Goal: Task Accomplishment & Management: Manage account settings

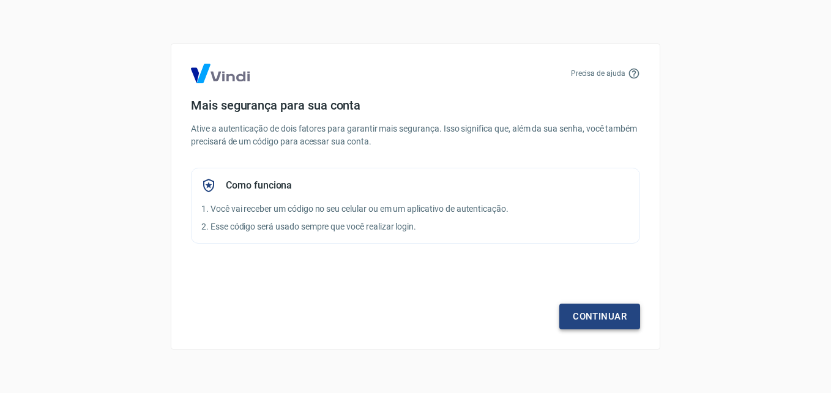
click at [601, 318] on link "Continuar" at bounding box center [599, 316] width 81 height 26
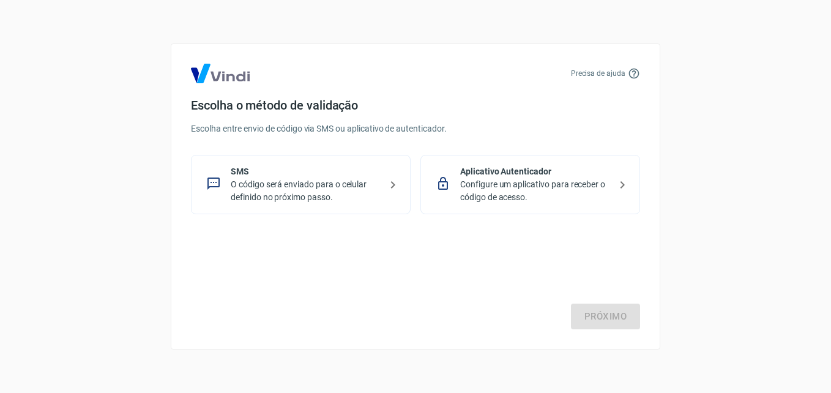
click at [364, 192] on p "O código será enviado para o celular definido no próximo passo." at bounding box center [306, 191] width 150 height 26
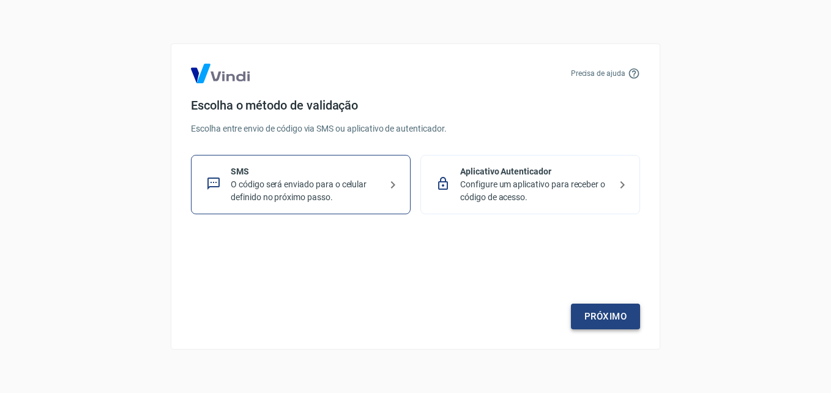
click at [593, 312] on link "Próximo" at bounding box center [605, 316] width 69 height 26
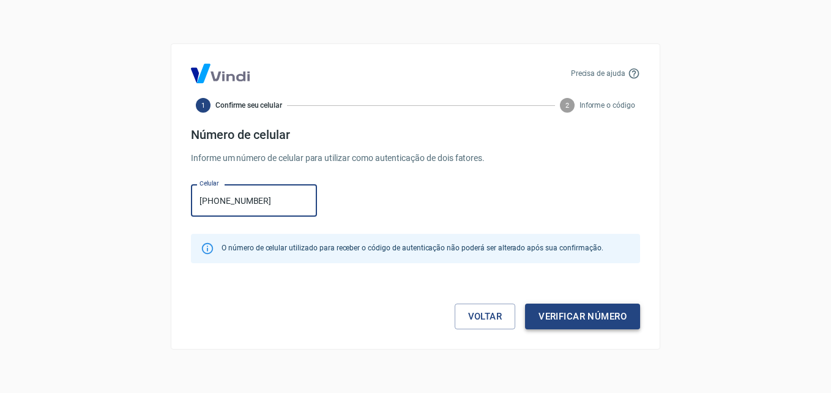
type input "[PHONE_NUMBER]"
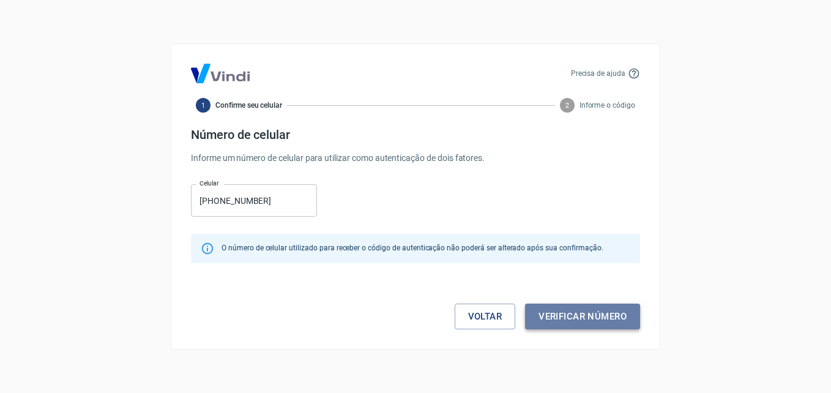
click at [624, 318] on button "Verificar número" at bounding box center [582, 316] width 115 height 26
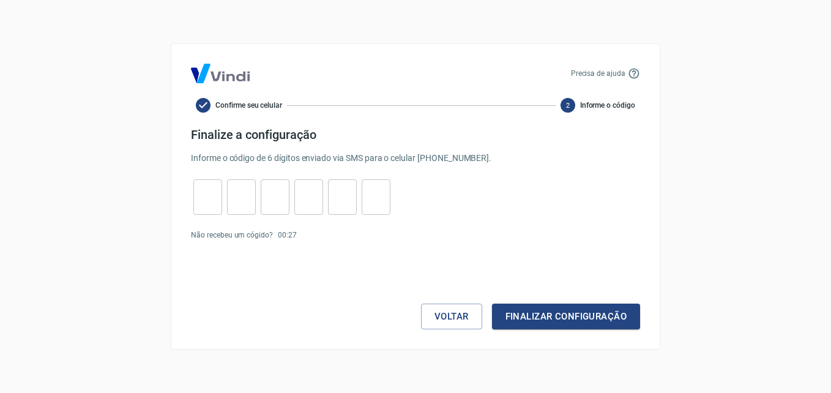
click at [221, 232] on p "Não recebeu um cógido?" at bounding box center [232, 234] width 82 height 11
click at [332, 229] on p "Enviar novamente" at bounding box center [331, 234] width 59 height 11
click at [333, 232] on link "Enviar novamente" at bounding box center [331, 235] width 59 height 9
click at [444, 320] on button "Voltar" at bounding box center [451, 316] width 61 height 26
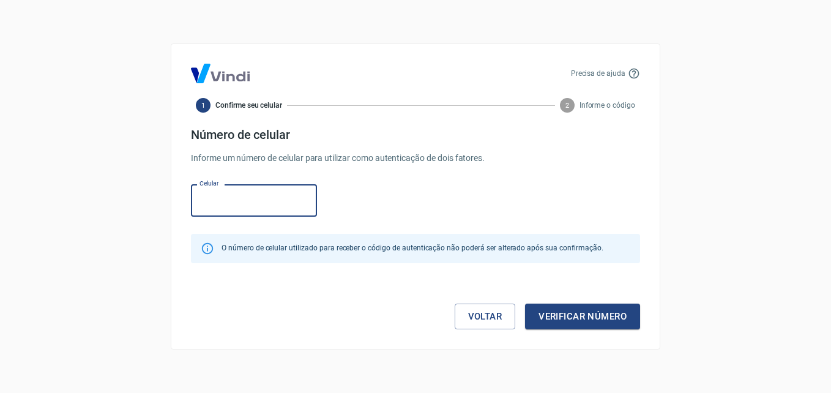
click at [257, 185] on input "Celular" at bounding box center [254, 200] width 126 height 32
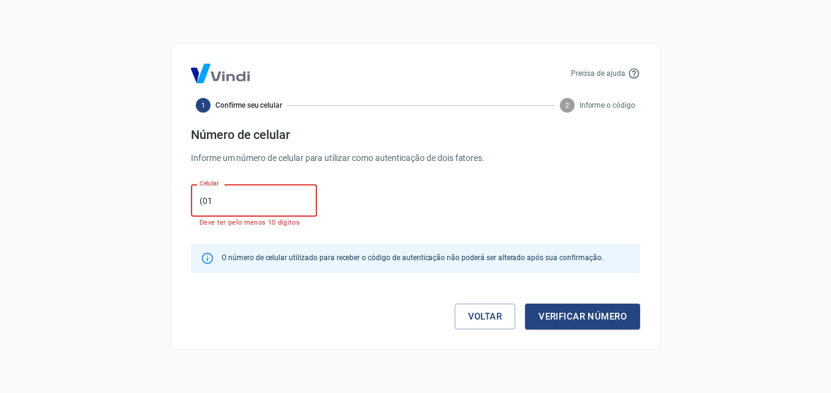
type input "(0"
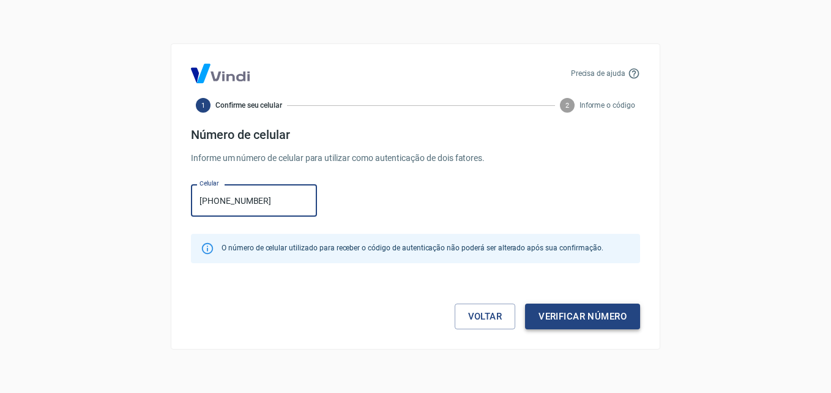
type input "[PHONE_NUMBER]"
click at [593, 307] on button "Verificar número" at bounding box center [582, 316] width 115 height 26
